Goal: Navigation & Orientation: Find specific page/section

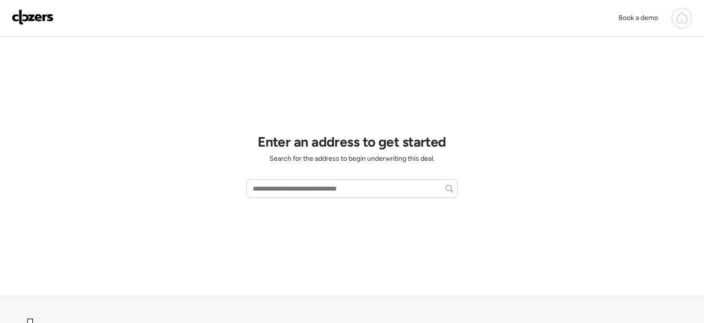
click at [681, 21] on icon at bounding box center [682, 19] width 3 height 2
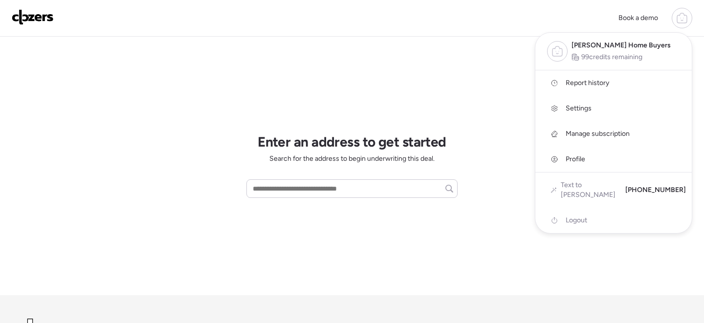
click at [572, 83] on span "Report history" at bounding box center [588, 83] width 44 height 10
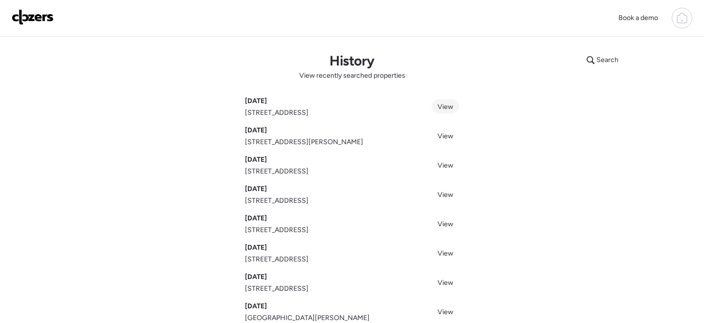
click at [443, 107] on span "View" at bounding box center [446, 107] width 16 height 8
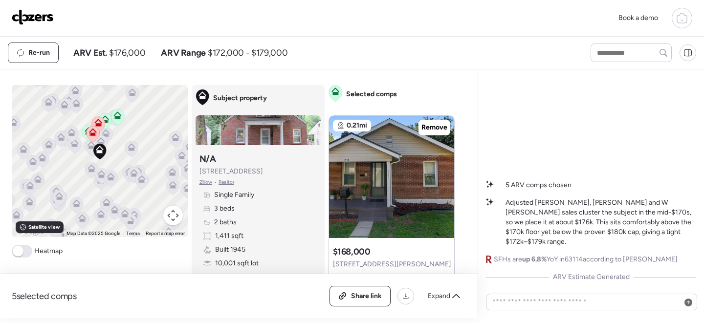
click at [680, 22] on icon at bounding box center [682, 18] width 12 height 12
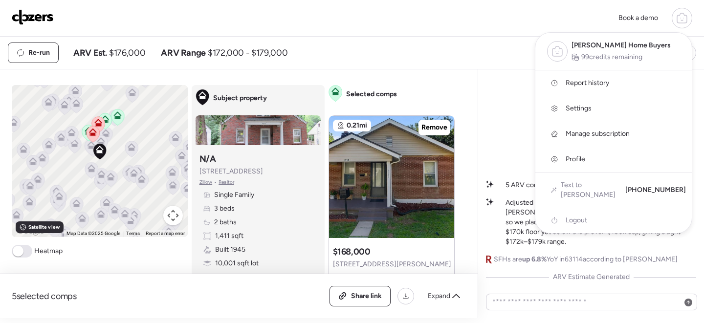
click at [594, 83] on span "Report history" at bounding box center [588, 83] width 44 height 10
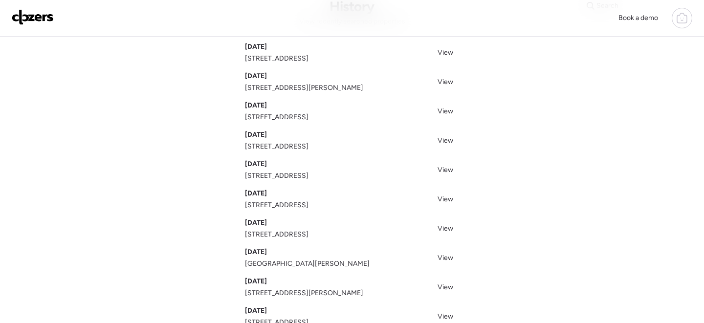
scroll to position [53, 0]
click at [444, 112] on span "View" at bounding box center [446, 113] width 16 height 8
